Goal: Task Accomplishment & Management: Complete application form

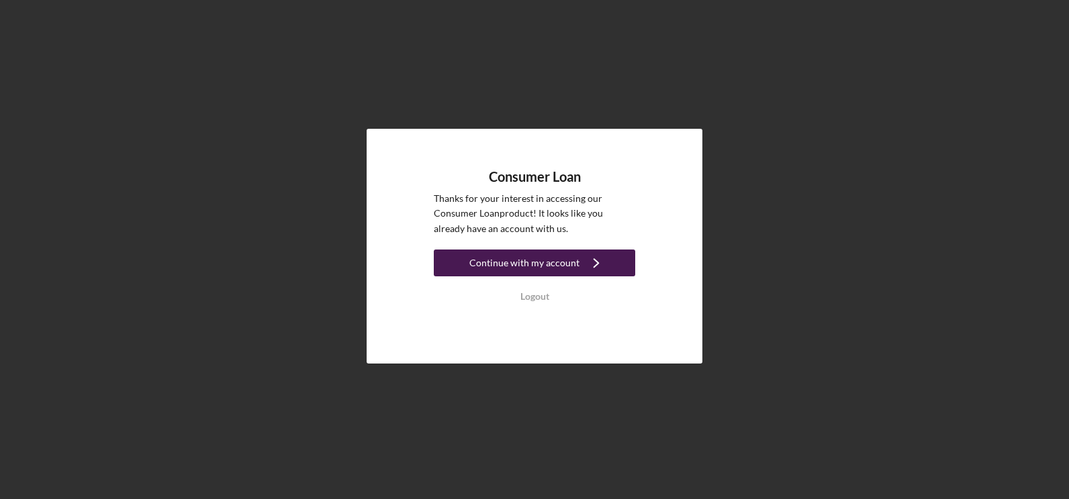
click at [550, 258] on div "Continue with my account" at bounding box center [524, 263] width 110 height 27
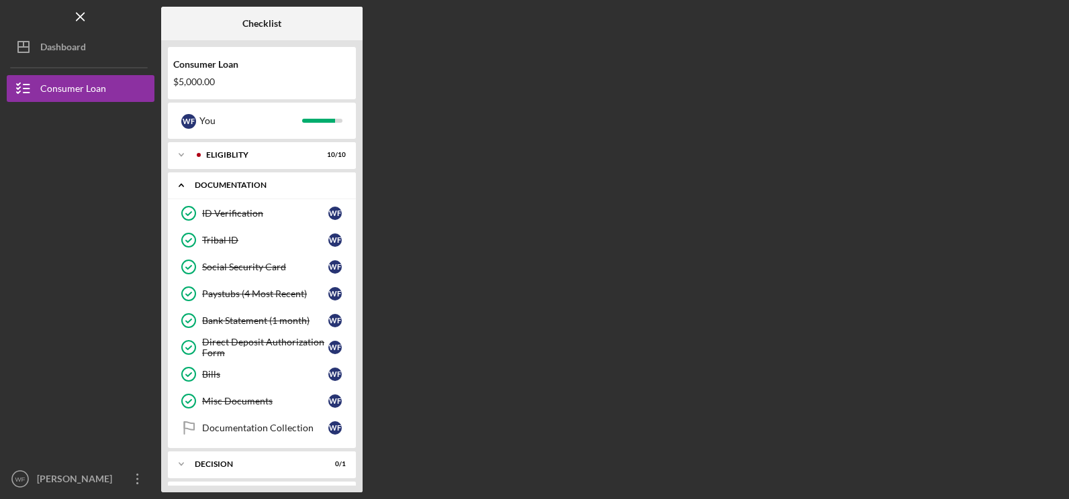
click at [246, 181] on div "Icon/Expander Documentation 8 / 9" at bounding box center [262, 186] width 188 height 28
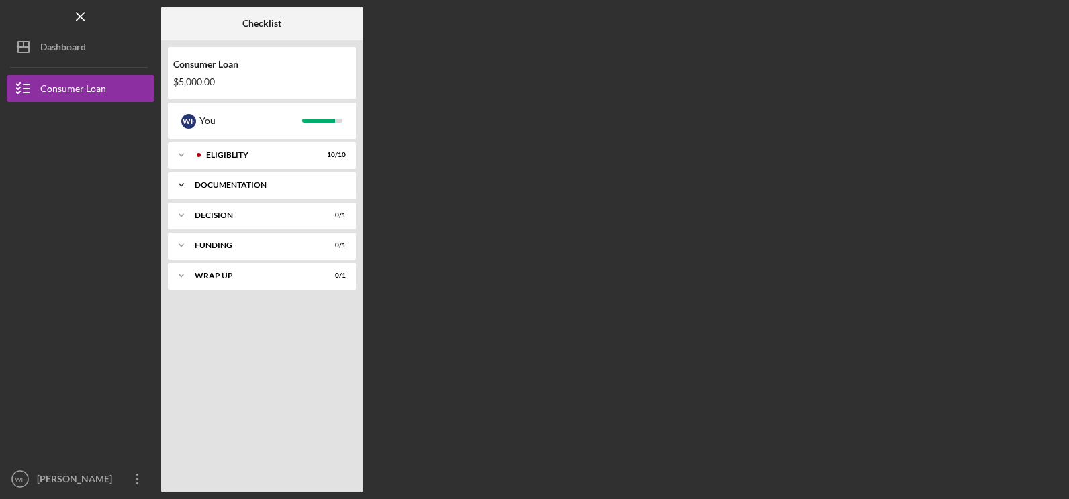
click at [246, 182] on div "Documentation" at bounding box center [267, 185] width 144 height 8
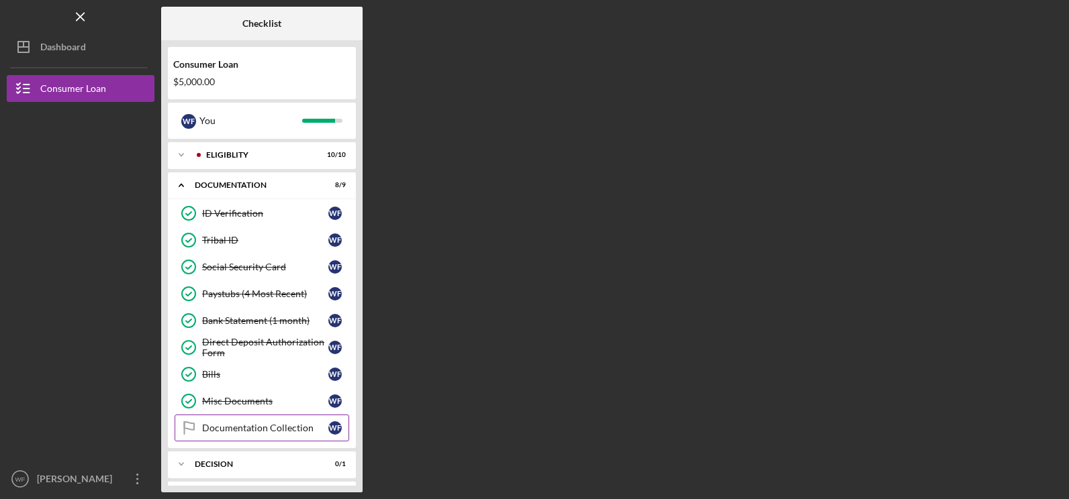
click at [281, 423] on div "Documentation Collection" at bounding box center [265, 428] width 126 height 11
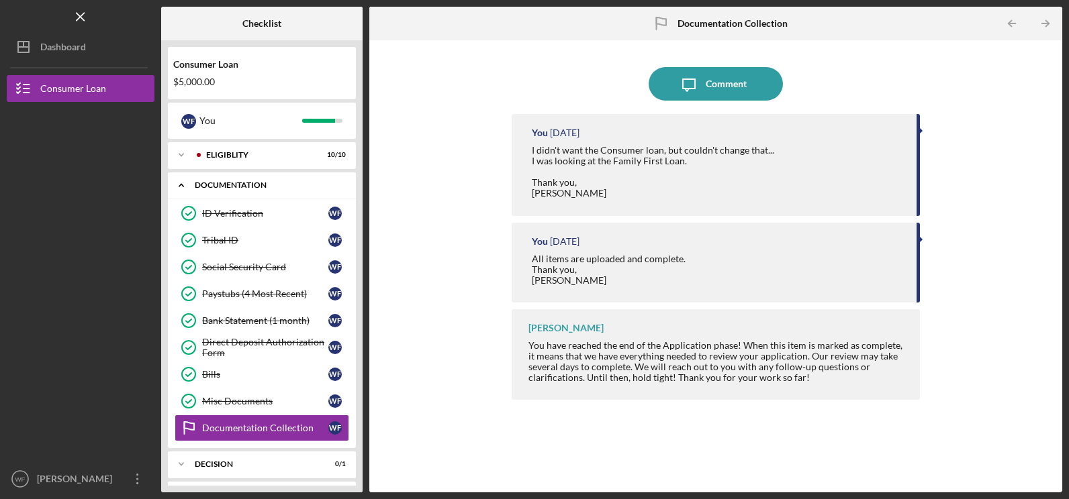
click at [246, 180] on div "Icon/Expander Documentation 8 / 9" at bounding box center [262, 186] width 188 height 28
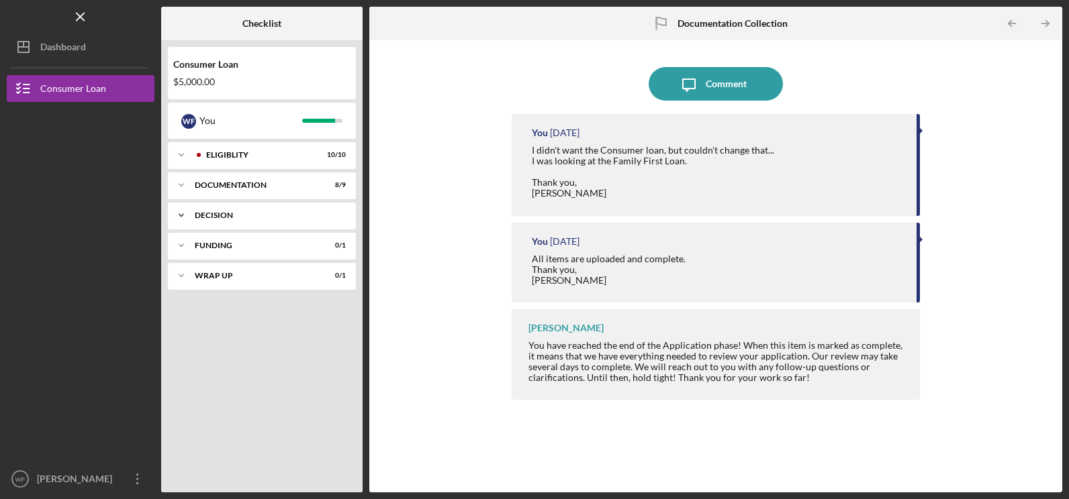
click at [214, 215] on div "Decision" at bounding box center [267, 215] width 144 height 8
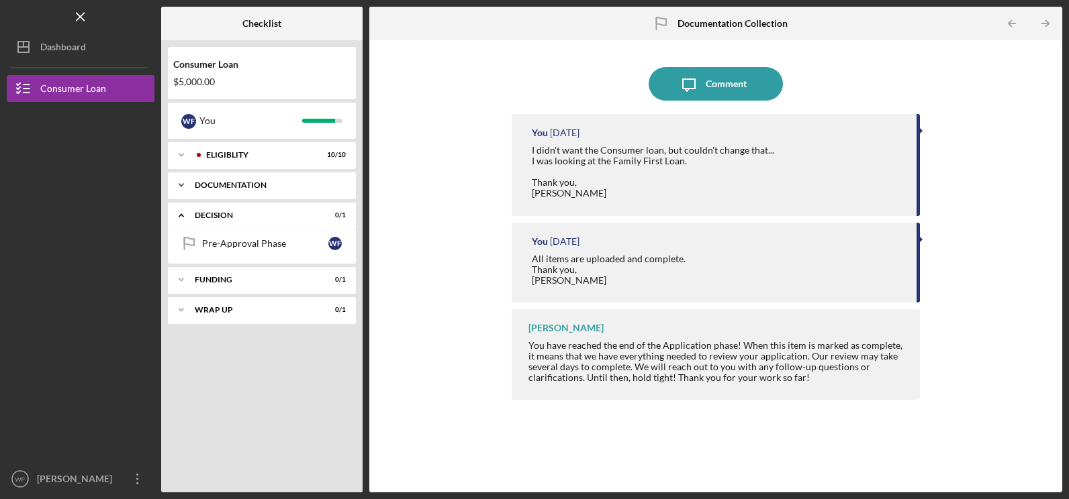
click at [211, 183] on div "Documentation" at bounding box center [267, 185] width 144 height 8
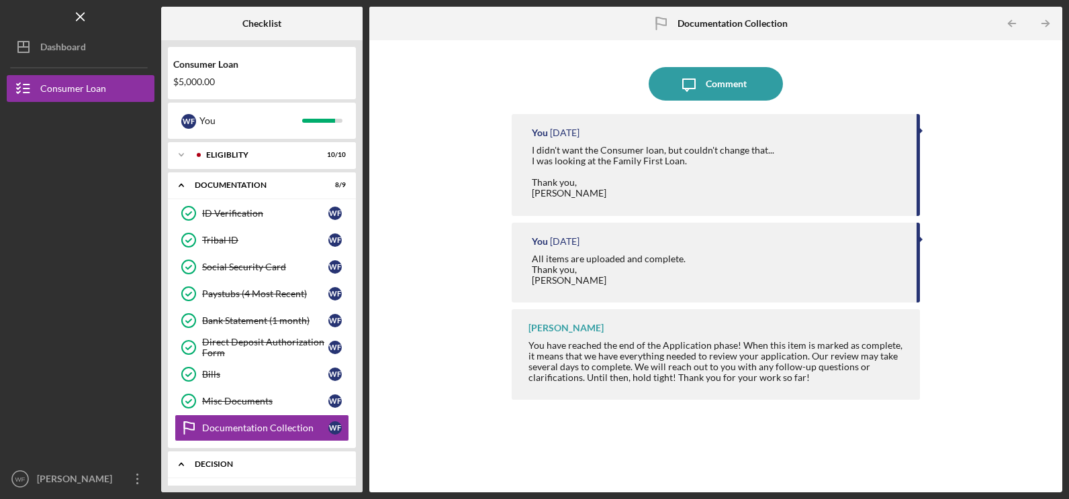
click at [277, 464] on div "Decision" at bounding box center [267, 464] width 144 height 8
drag, startPoint x: 360, startPoint y: 315, endPoint x: 360, endPoint y: 358, distance: 43.0
click at [360, 358] on div "Consumer Loan $5,000.00 W F You Icon/Expander Eligiblity 10 / 10 Icon/Expander …" at bounding box center [261, 266] width 201 height 452
click at [355, 484] on div "Icon/Expander Funding 0 / 1" at bounding box center [262, 494] width 188 height 27
click at [270, 466] on div "Decision" at bounding box center [267, 464] width 144 height 8
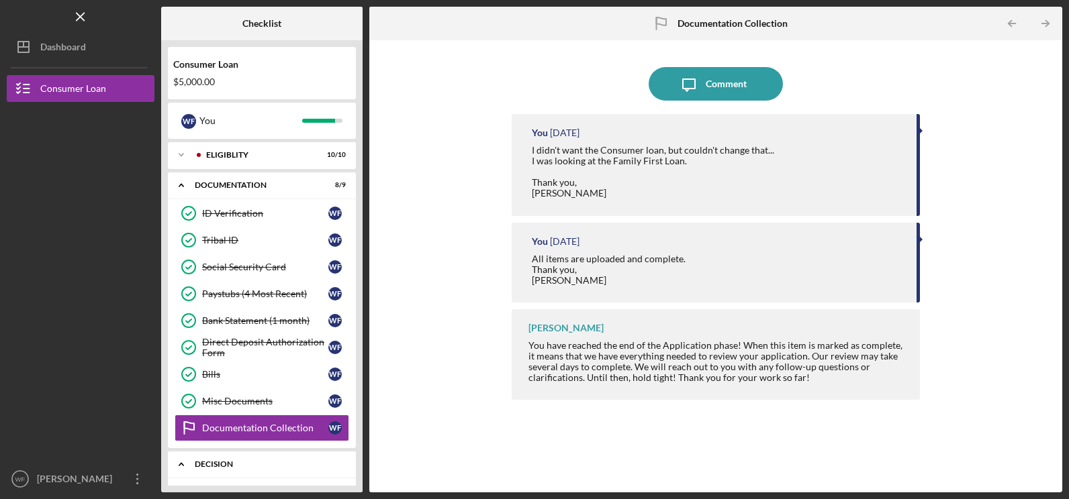
click at [306, 462] on div "Decision" at bounding box center [267, 464] width 144 height 8
click at [81, 48] on div "Dashboard" at bounding box center [63, 49] width 46 height 30
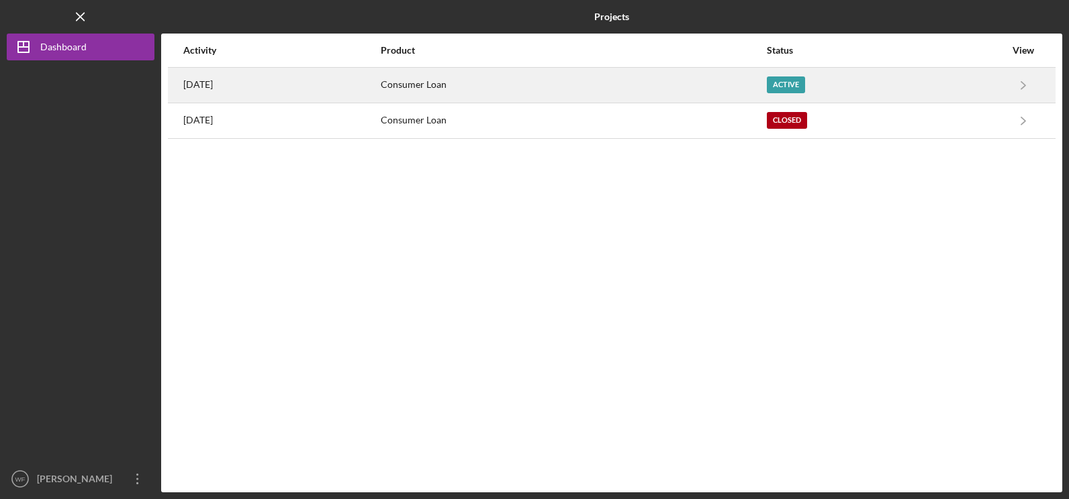
click at [935, 88] on div "Active" at bounding box center [885, 85] width 238 height 34
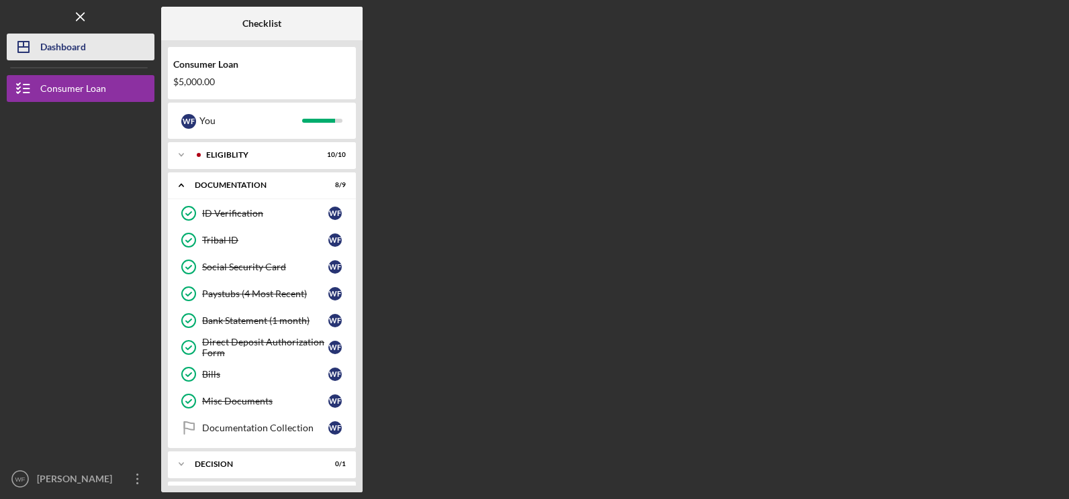
click at [85, 58] on div "Dashboard" at bounding box center [63, 49] width 46 height 30
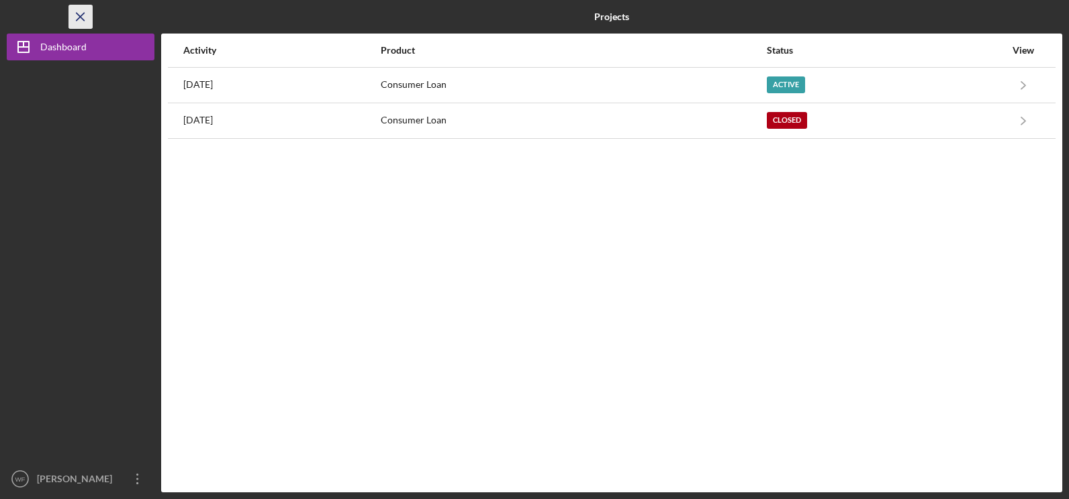
click at [76, 19] on icon "Icon/Menu Close" at bounding box center [81, 17] width 30 height 30
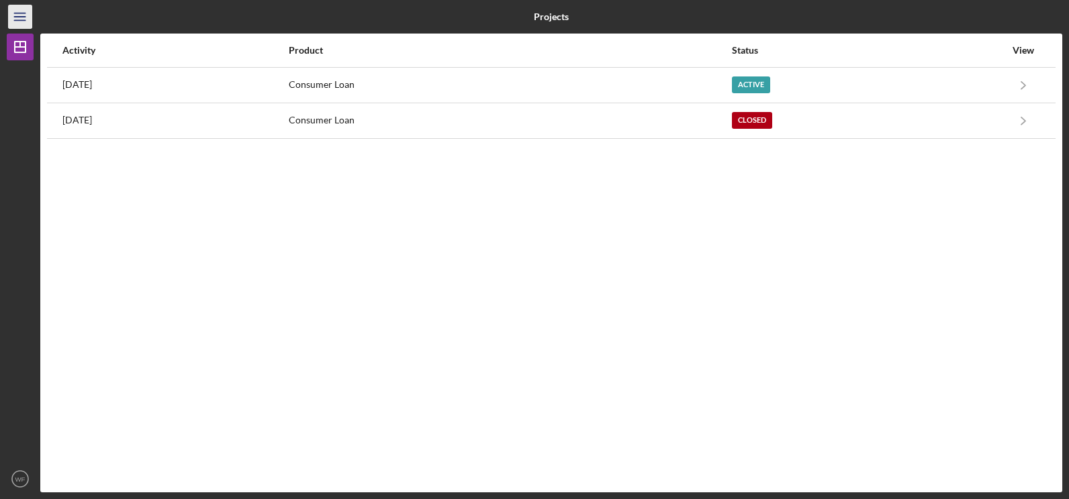
click at [11, 17] on icon "Icon/Menu" at bounding box center [20, 17] width 30 height 30
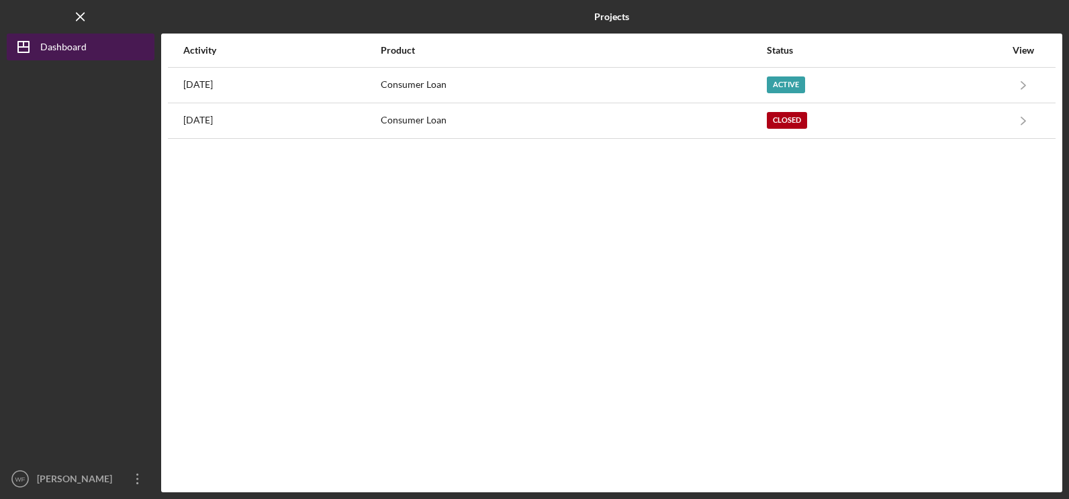
click at [22, 47] on line "button" at bounding box center [23, 47] width 11 height 0
click at [84, 20] on line "button" at bounding box center [80, 16] width 7 height 7
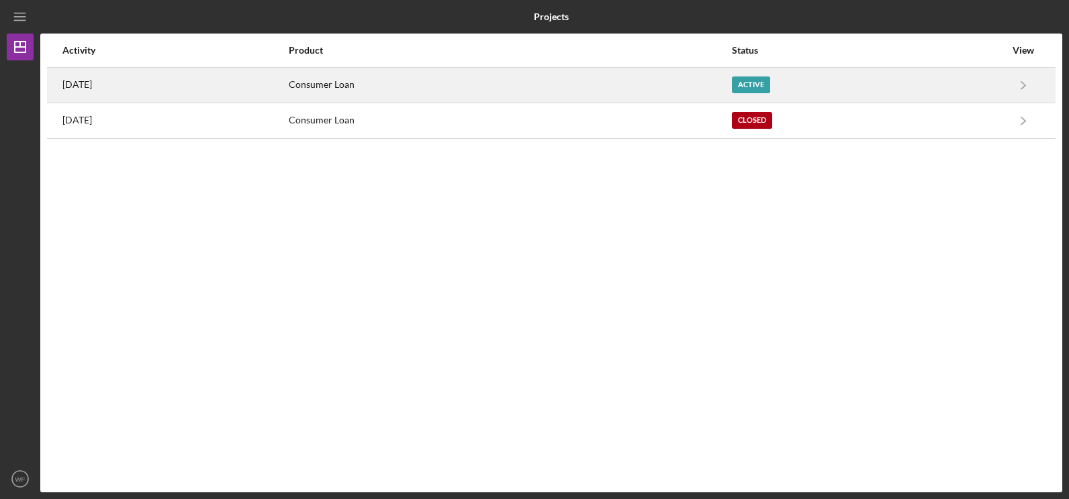
click at [730, 78] on div "Consumer Loan" at bounding box center [510, 85] width 442 height 34
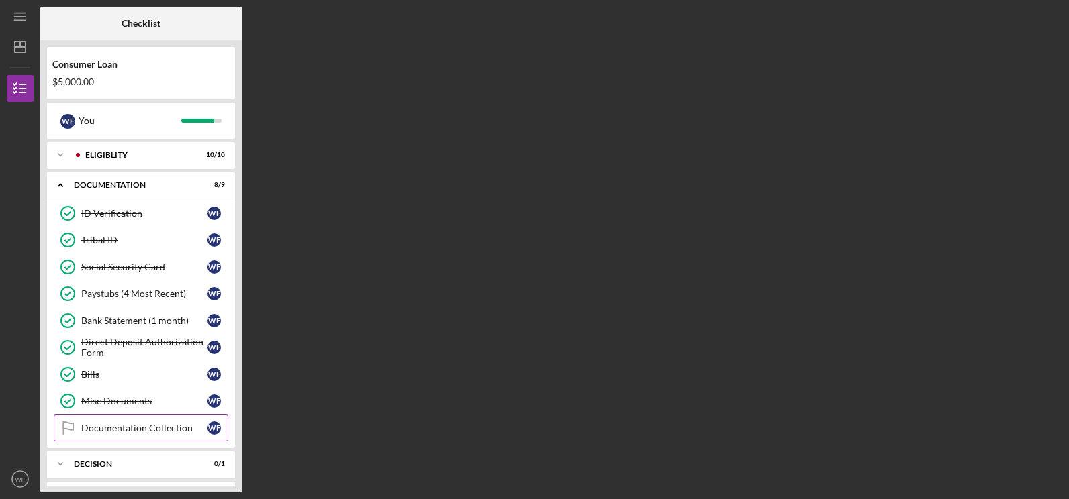
click at [153, 430] on div "Documentation Collection" at bounding box center [144, 428] width 126 height 11
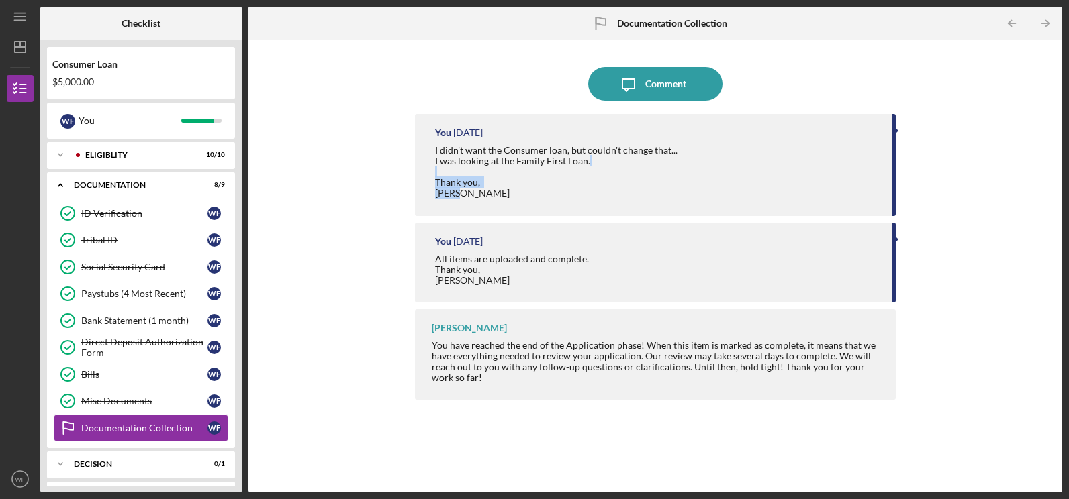
drag, startPoint x: 889, startPoint y: 165, endPoint x: 891, endPoint y: 191, distance: 25.6
click at [891, 191] on div "You [DATE] I didn't want the Consumer loan, but couldn't change that... I was l…" at bounding box center [655, 165] width 480 height 102
drag, startPoint x: 891, startPoint y: 191, endPoint x: 983, endPoint y: 189, distance: 92.0
click at [983, 189] on div "Icon/Message Comment You [DATE] I didn't want the Consumer loan, but couldn't c…" at bounding box center [655, 266] width 800 height 439
